Goal: Task Accomplishment & Management: Complete application form

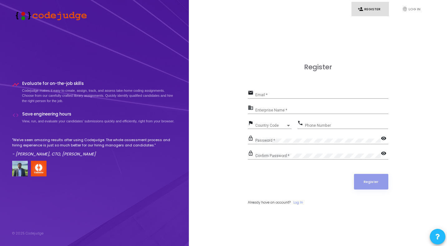
click at [303, 106] on div "Enterprise Name *" at bounding box center [321, 109] width 133 height 10
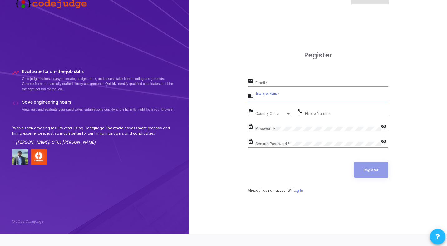
scroll to position [18, 0]
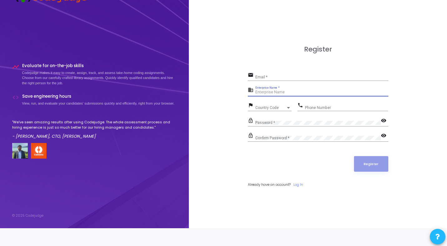
click at [268, 75] on input "Email *" at bounding box center [321, 77] width 133 height 4
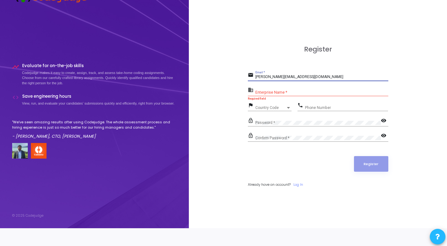
type input "[PERSON_NAME][EMAIL_ADDRESS][DOMAIN_NAME]"
click at [279, 93] on input "Enterprise Name *" at bounding box center [321, 92] width 133 height 4
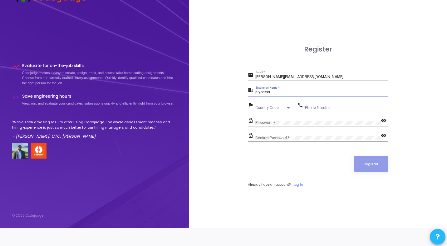
click at [259, 93] on input "piyoneer" at bounding box center [321, 92] width 133 height 4
type input "Payoneer"
click at [284, 109] on div "Country Code Country Code" at bounding box center [273, 106] width 36 height 10
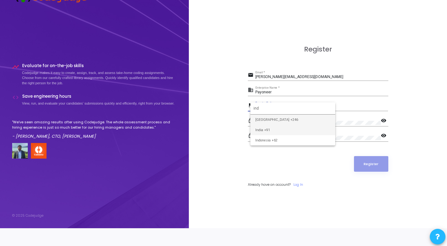
type input "ind"
click at [274, 127] on span "India +91" at bounding box center [292, 130] width 75 height 10
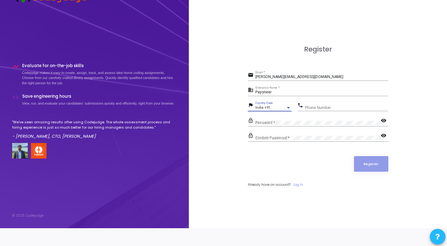
click at [326, 106] on input "Phone Number" at bounding box center [346, 107] width 83 height 4
type input "7027633177"
click at [302, 134] on div "Confirm Password *" at bounding box center [317, 137] width 125 height 10
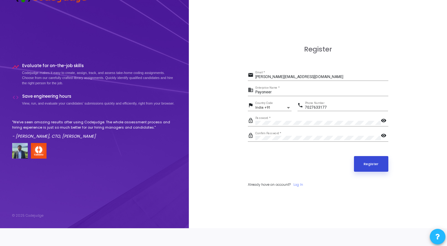
click at [379, 164] on button "Register" at bounding box center [371, 164] width 34 height 16
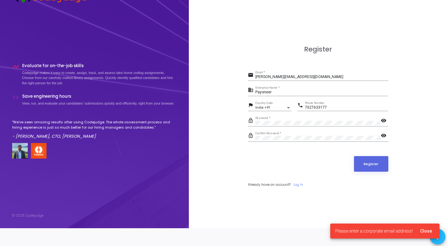
click at [430, 230] on span "Close" at bounding box center [426, 230] width 12 height 5
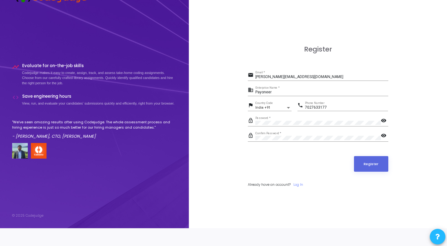
scroll to position [0, 0]
